Goal: Task Accomplishment & Management: Manage account settings

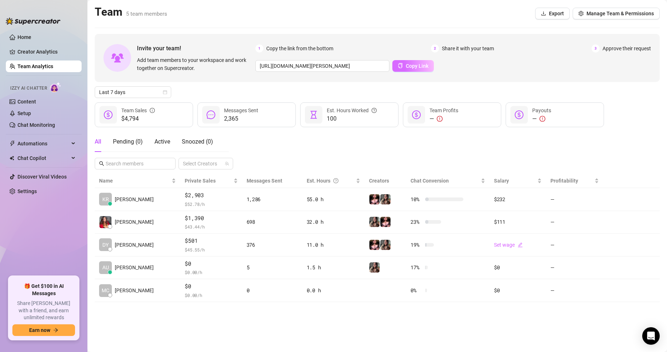
click at [421, 67] on span "Copy Link" at bounding box center [417, 66] width 23 height 6
click at [148, 90] on span "Last 7 days" at bounding box center [133, 92] width 68 height 11
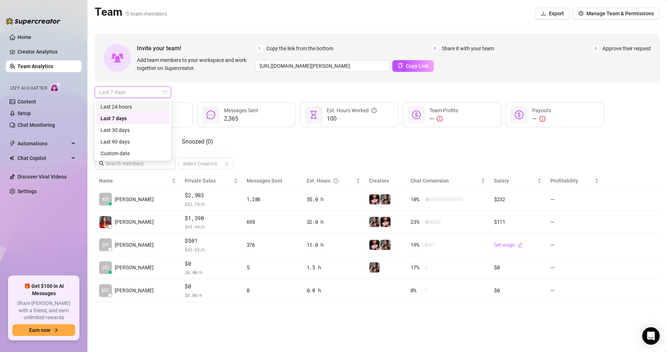
click at [151, 102] on div "Last 24 hours" at bounding box center [133, 107] width 74 height 12
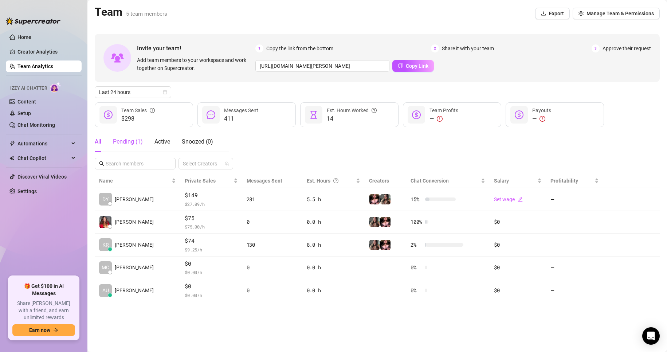
click at [125, 144] on div "Pending ( 1 )" at bounding box center [128, 141] width 30 height 9
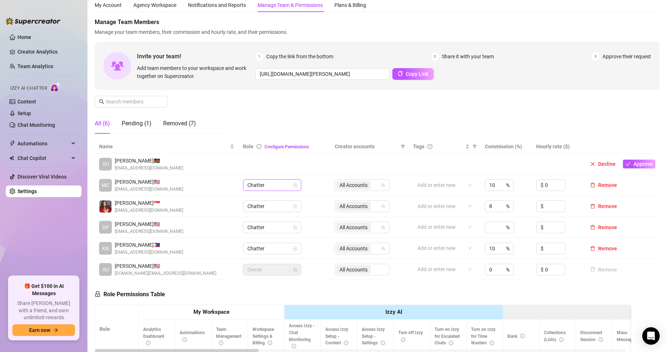
scroll to position [36, 0]
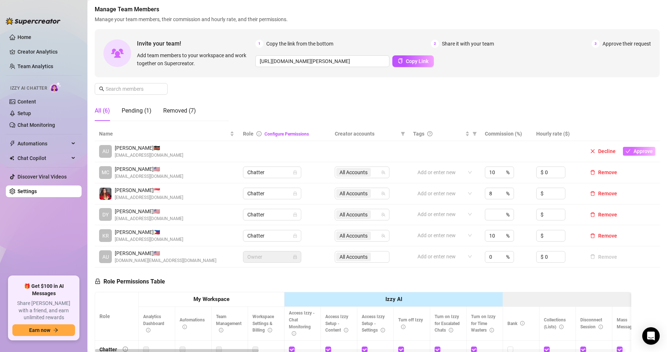
click at [601, 151] on span "Approve" at bounding box center [642, 151] width 19 height 6
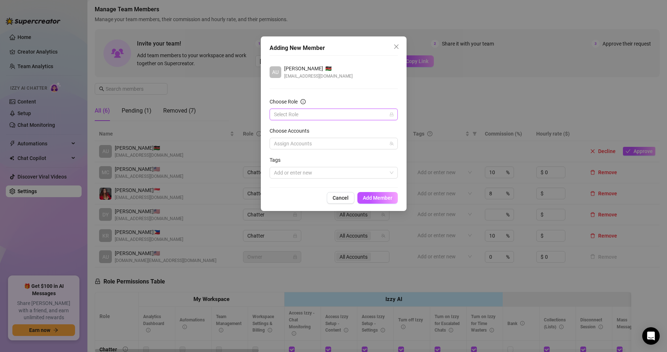
click at [362, 116] on input "Choose Role" at bounding box center [330, 114] width 113 height 11
click at [316, 130] on div "Chatter" at bounding box center [333, 129] width 117 height 8
click at [327, 144] on div at bounding box center [330, 143] width 118 height 10
click at [284, 162] on span "Select all" at bounding box center [295, 159] width 25 height 8
click at [282, 161] on input "Select all" at bounding box center [279, 158] width 5 height 5
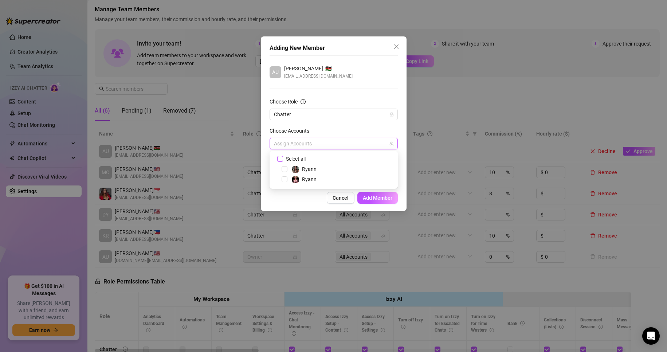
checkbox input "true"
click at [380, 195] on span "Add Member" at bounding box center [378, 198] width 30 height 6
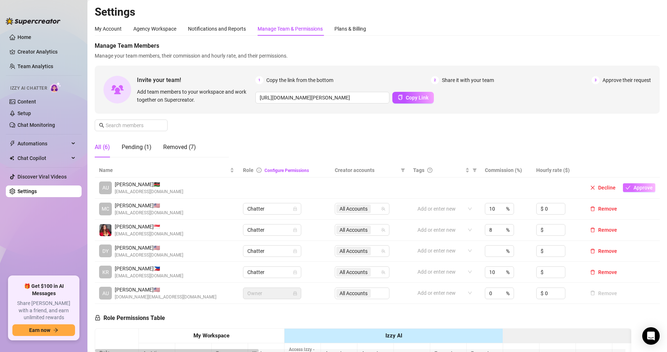
click at [635, 189] on span "Approve" at bounding box center [642, 188] width 19 height 6
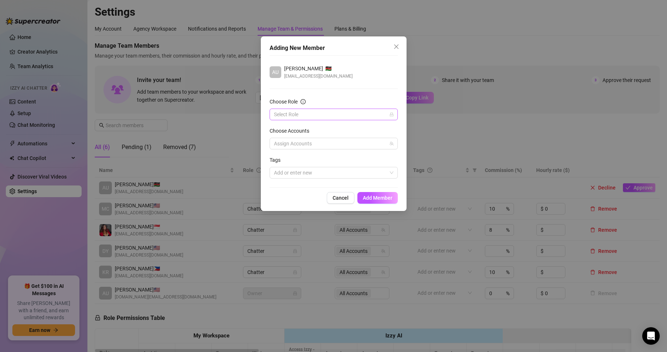
click at [320, 114] on input "Choose Role" at bounding box center [330, 114] width 113 height 11
click at [318, 131] on div "Chatter" at bounding box center [333, 129] width 117 height 8
click at [341, 147] on div at bounding box center [330, 143] width 118 height 10
click at [281, 159] on input "Select all" at bounding box center [279, 158] width 5 height 5
checkbox input "true"
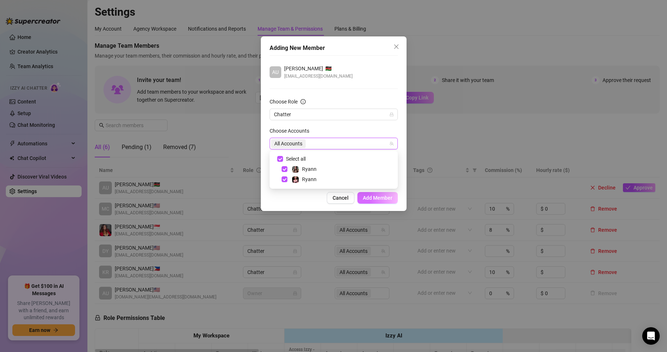
click at [366, 195] on span "Add Member" at bounding box center [378, 198] width 30 height 6
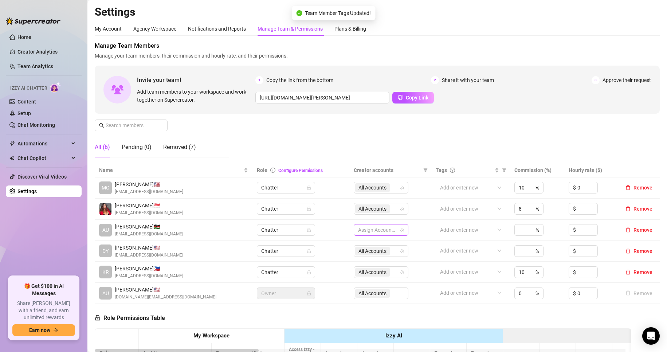
click at [373, 227] on div at bounding box center [377, 230] width 44 height 10
click at [363, 245] on input "Select all" at bounding box center [362, 245] width 6 height 6
checkbox input "true"
click at [523, 228] on div "%" at bounding box center [528, 230] width 29 height 12
click at [447, 139] on div "Manage Team Members Manage your team members, their commission and hourly rate,…" at bounding box center [377, 103] width 565 height 122
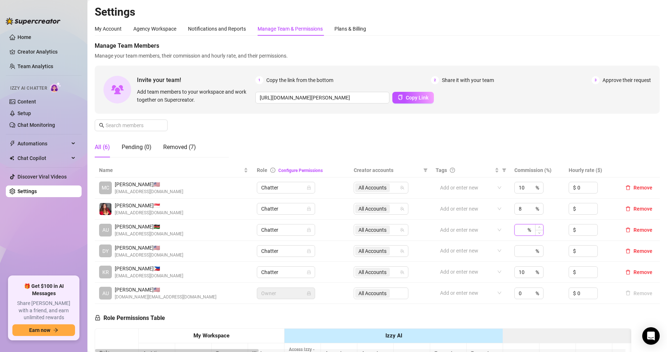
click at [519, 233] on input at bounding box center [522, 229] width 7 height 11
type input "5"
click at [528, 124] on div "Manage Team Members Manage your team members, their commission and hourly rate,…" at bounding box center [377, 103] width 565 height 122
click at [579, 232] on input at bounding box center [587, 229] width 20 height 11
type input "1"
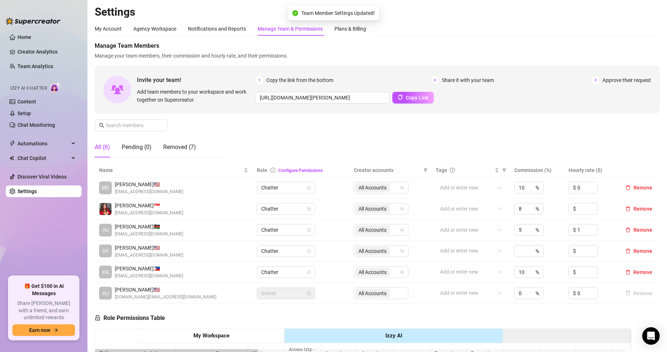
click at [488, 131] on div "Manage Team Members Manage your team members, their commission and hourly rate,…" at bounding box center [377, 103] width 565 height 122
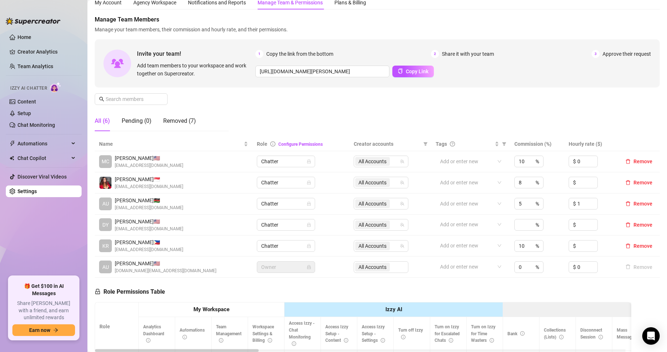
scroll to position [36, 0]
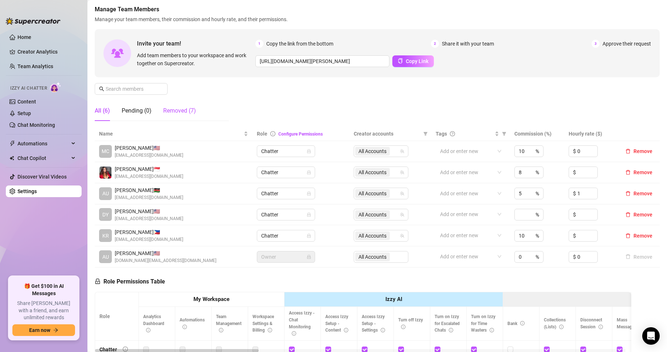
click at [182, 112] on div "Removed (7)" at bounding box center [179, 110] width 33 height 9
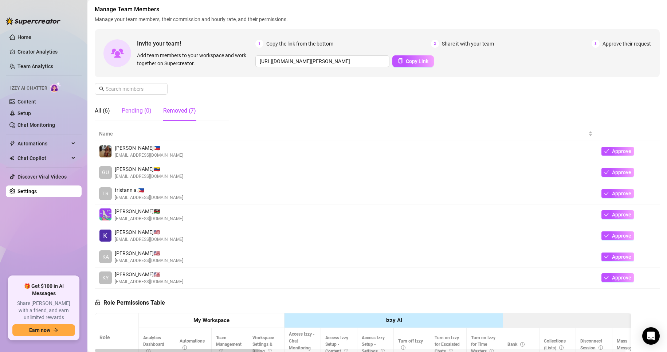
click at [131, 110] on div "Pending (0)" at bounding box center [137, 110] width 30 height 9
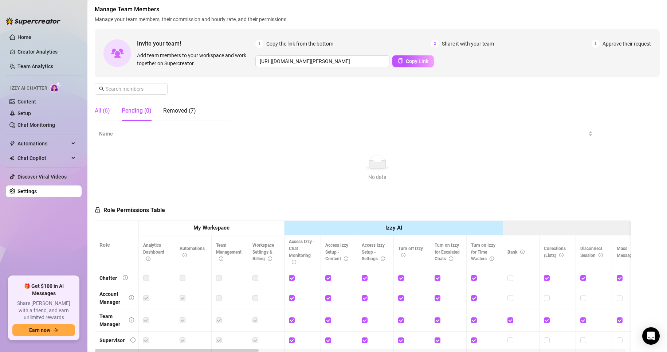
click at [99, 110] on div "All (6)" at bounding box center [102, 110] width 15 height 9
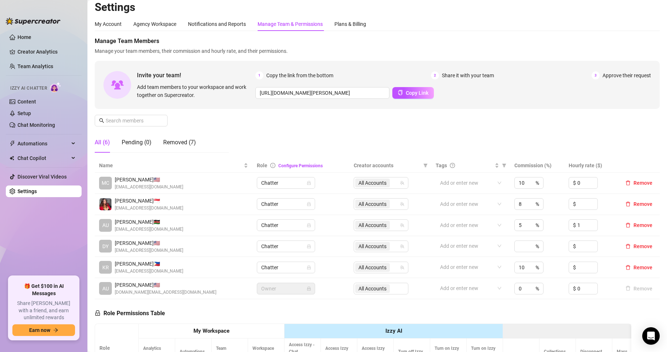
scroll to position [0, 0]
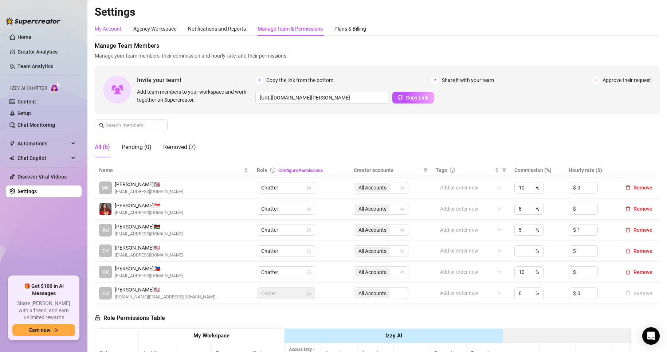
click at [97, 26] on div "My Account" at bounding box center [108, 29] width 27 height 8
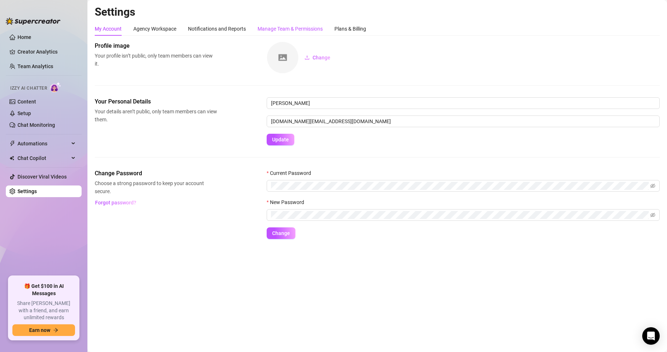
click at [300, 31] on div "Manage Team & Permissions" at bounding box center [289, 29] width 65 height 8
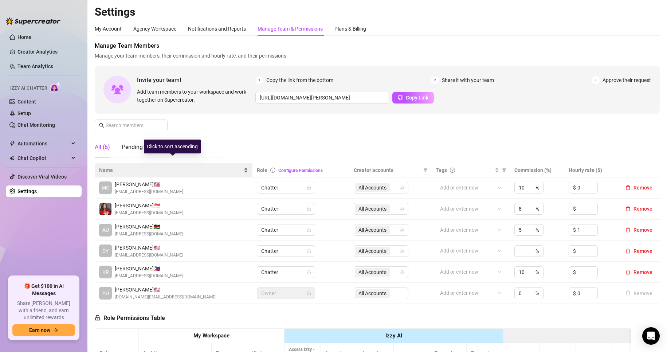
scroll to position [36, 0]
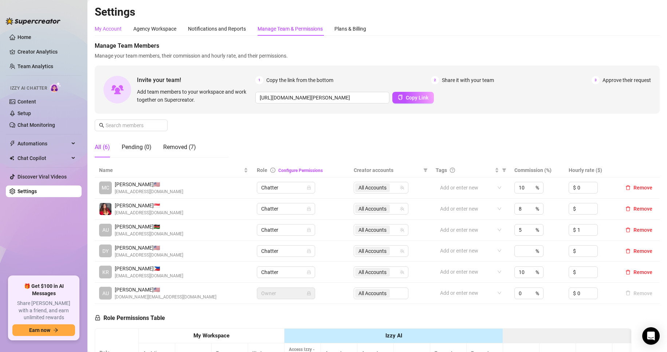
click at [105, 26] on div "My Account" at bounding box center [108, 29] width 27 height 8
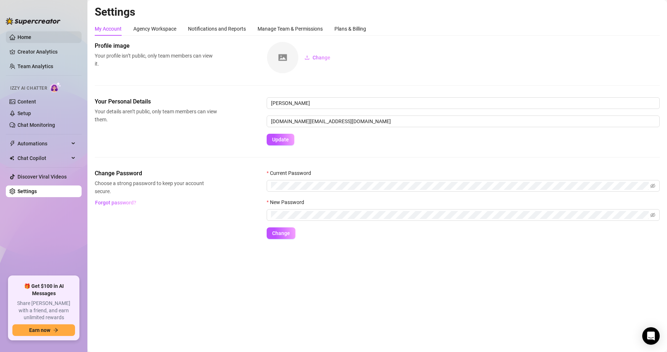
click at [30, 35] on link "Home" at bounding box center [24, 37] width 14 height 6
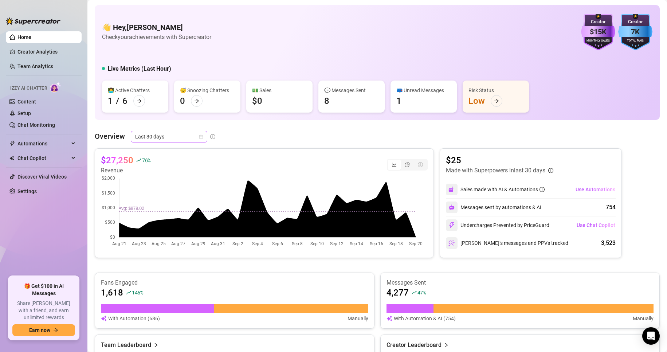
click at [174, 131] on span "Last 30 days" at bounding box center [169, 136] width 68 height 11
click at [165, 152] on div "Last 24 hours" at bounding box center [168, 151] width 65 height 8
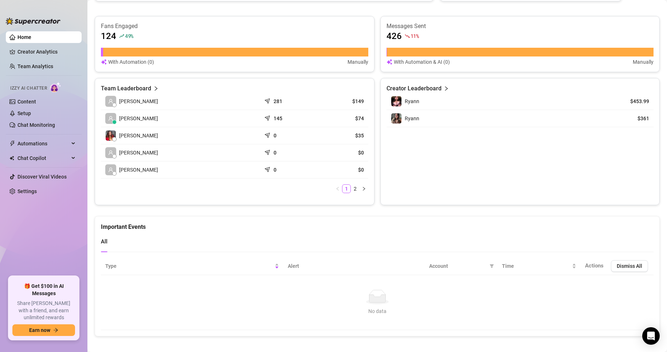
scroll to position [272, 0]
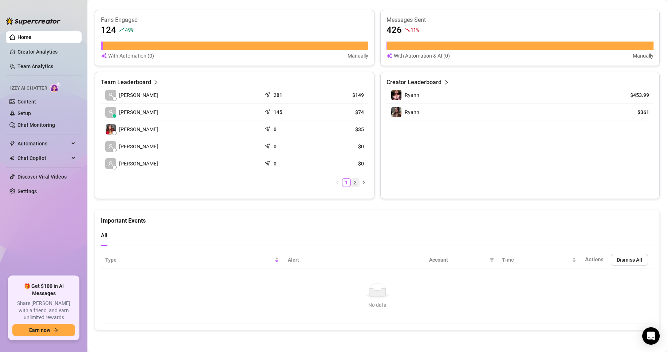
click at [353, 183] on link "2" at bounding box center [355, 182] width 8 height 8
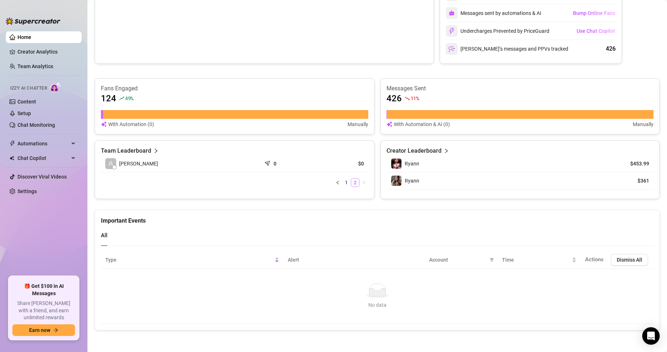
scroll to position [204, 0]
click at [342, 181] on link "1" at bounding box center [346, 182] width 8 height 8
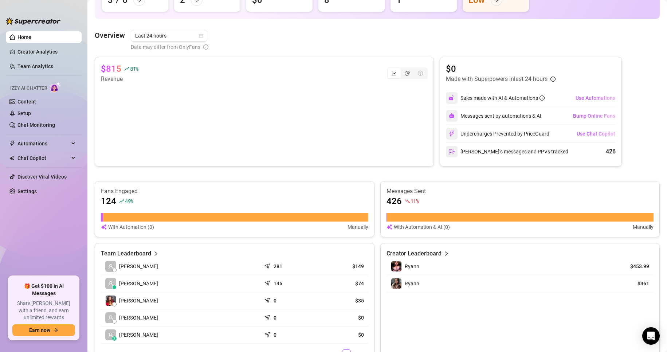
scroll to position [255, 0]
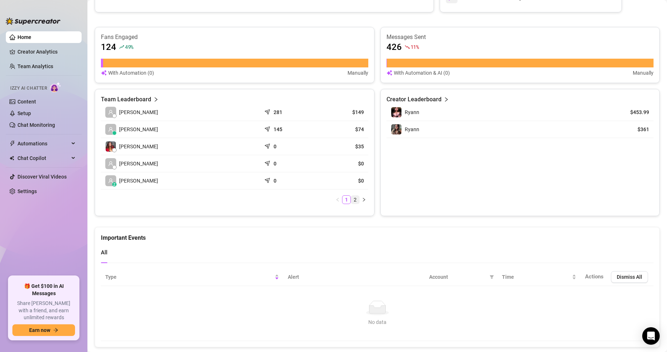
click at [351, 198] on link "2" at bounding box center [355, 200] width 8 height 8
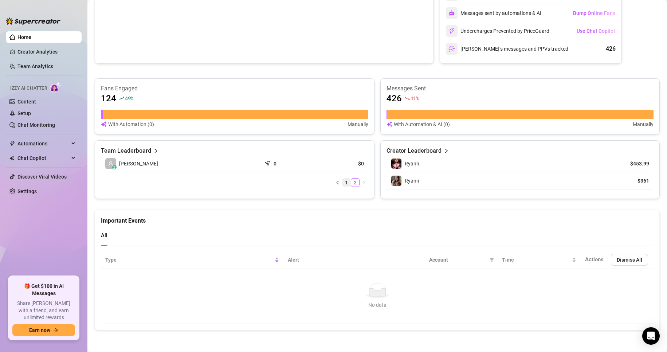
click at [342, 184] on link "1" at bounding box center [346, 182] width 8 height 8
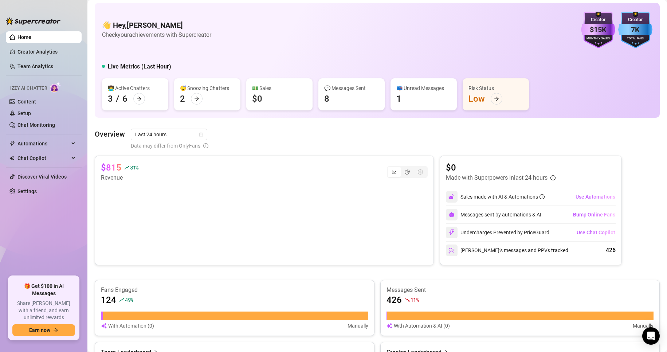
scroll to position [0, 0]
